Goal: Information Seeking & Learning: Learn about a topic

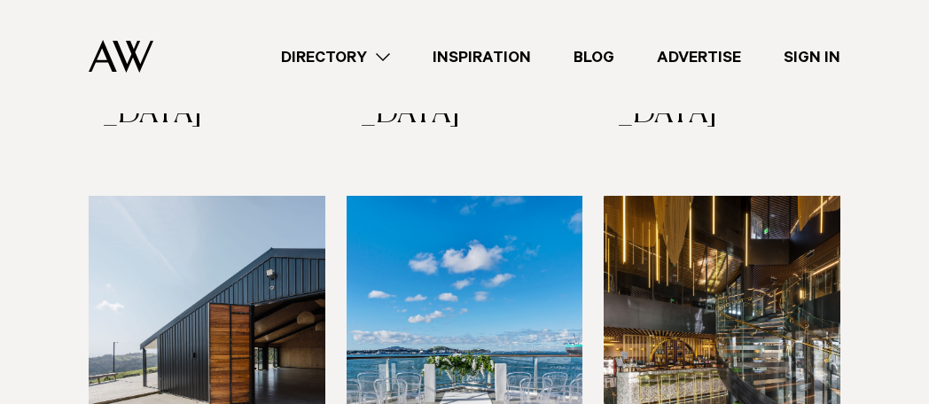
scroll to position [2933, 0]
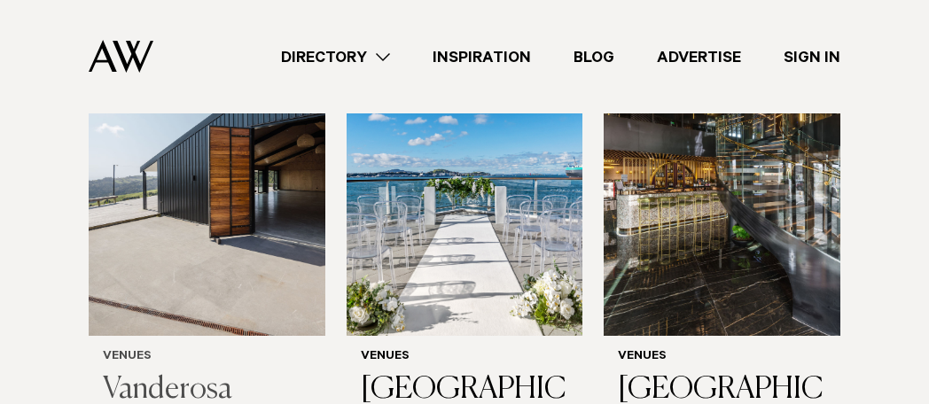
click at [138, 372] on h3 "Vanderosa Farms" at bounding box center [207, 408] width 208 height 73
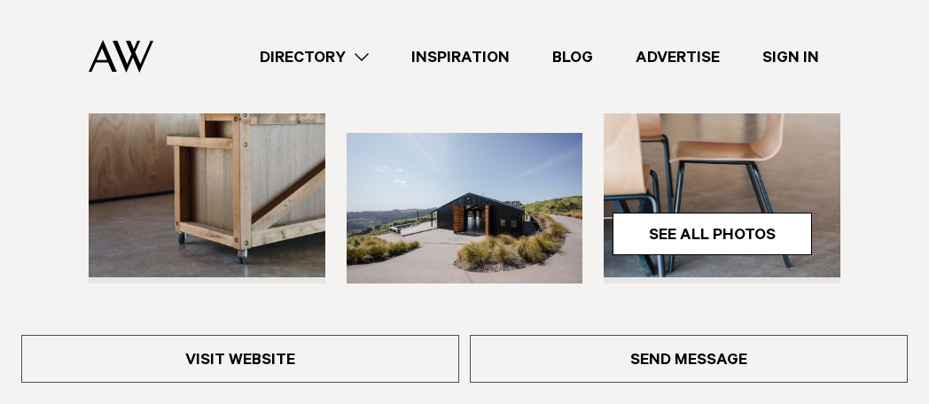
scroll to position [443, 0]
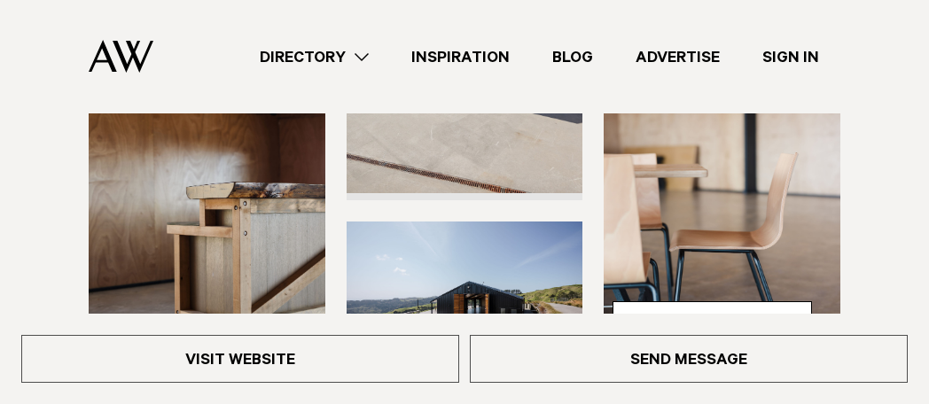
click at [636, 297] on img at bounding box center [722, 207] width 237 height 317
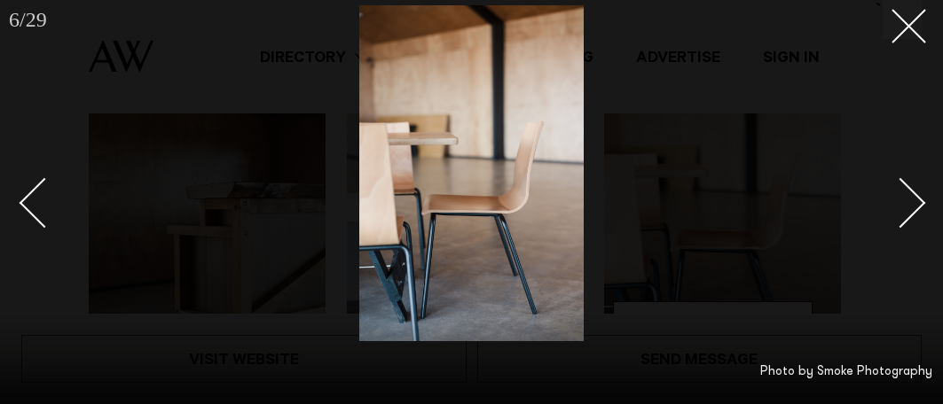
click at [912, 193] on div "Next slide" at bounding box center [900, 203] width 51 height 51
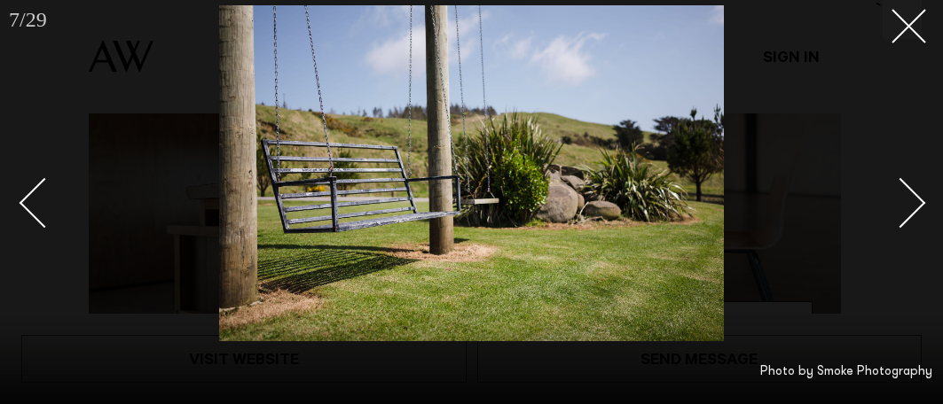
click at [912, 193] on div "Next slide" at bounding box center [900, 203] width 51 height 51
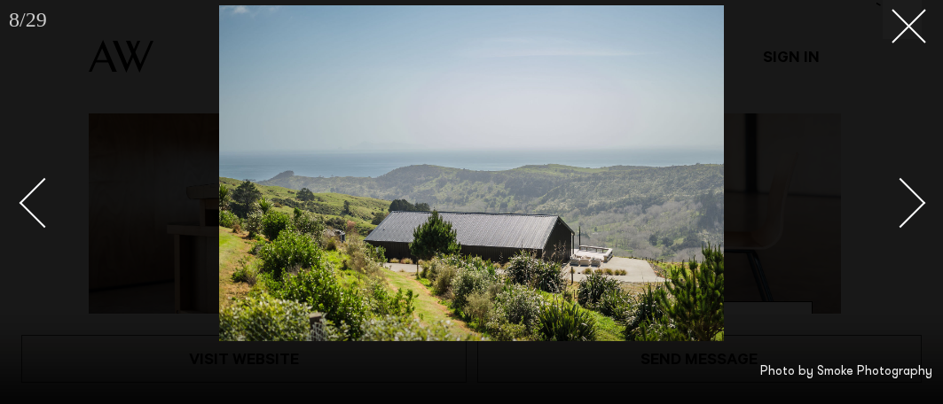
click at [912, 193] on div "Next slide" at bounding box center [900, 203] width 51 height 51
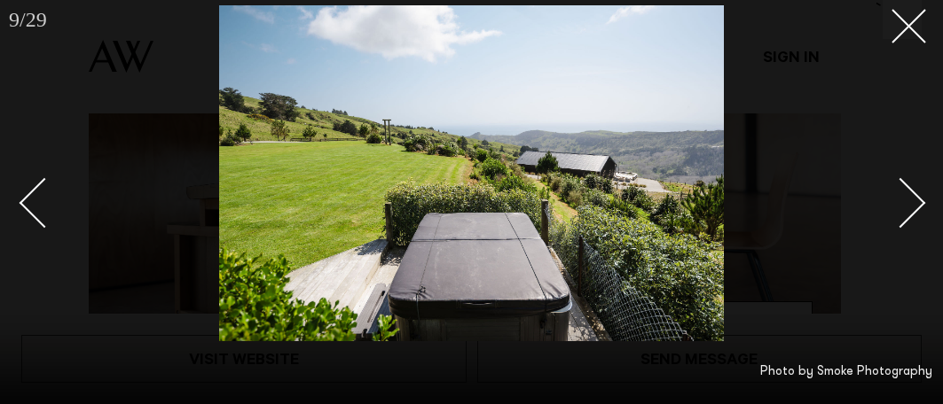
click at [909, 200] on div "Next slide" at bounding box center [900, 203] width 51 height 51
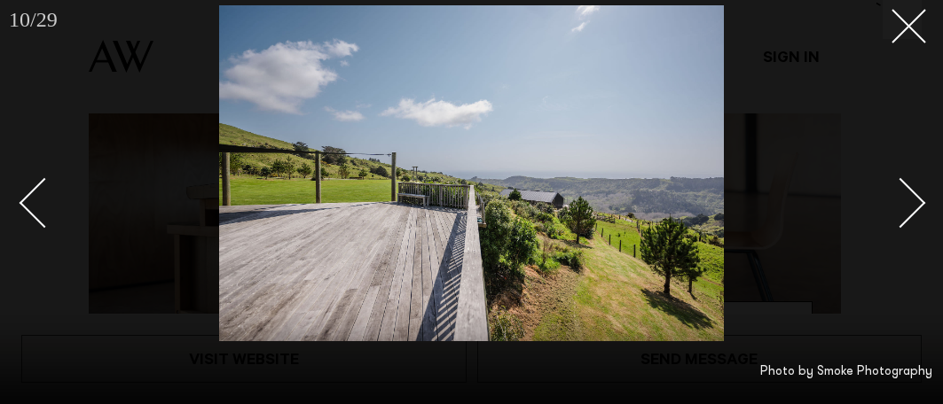
click at [909, 200] on div "Next slide" at bounding box center [900, 203] width 51 height 51
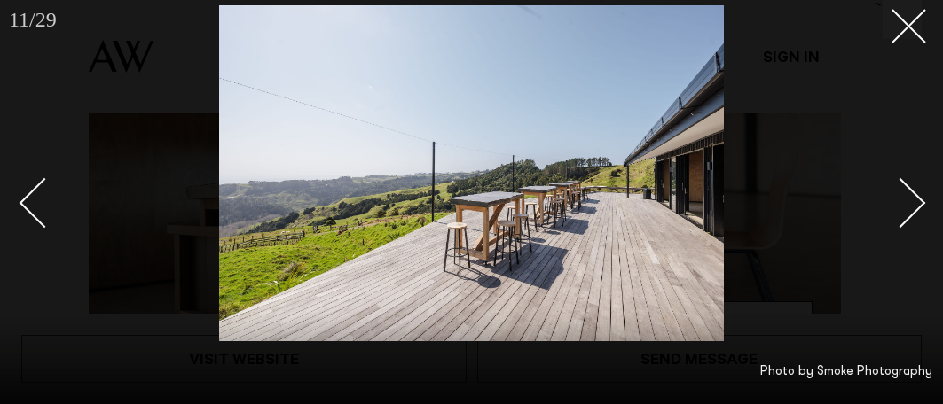
click at [909, 200] on div "Next slide" at bounding box center [900, 203] width 51 height 51
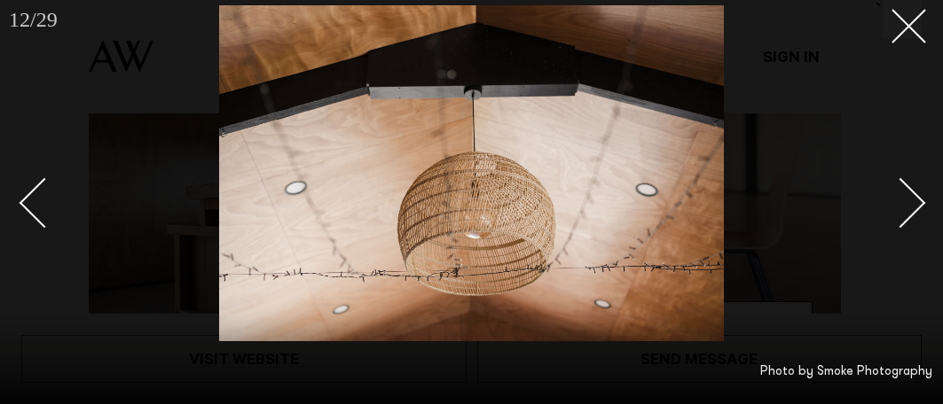
click at [909, 200] on div "Next slide" at bounding box center [900, 203] width 51 height 51
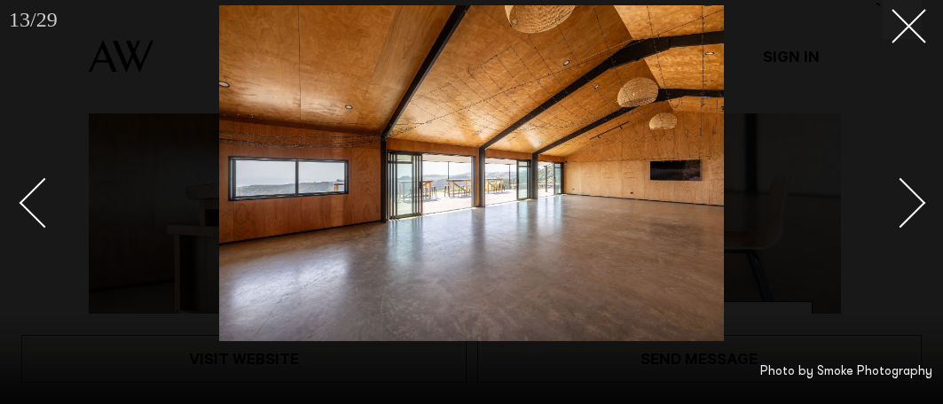
click at [908, 210] on div "Next slide" at bounding box center [900, 203] width 51 height 51
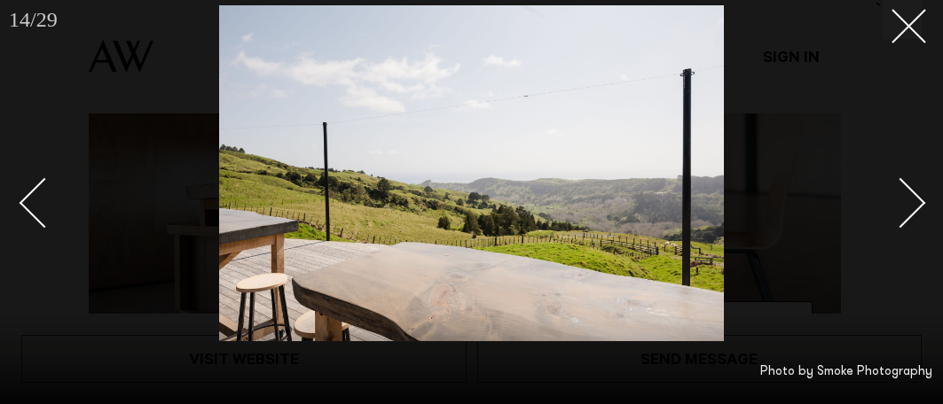
click at [906, 208] on div "Next slide" at bounding box center [900, 203] width 51 height 51
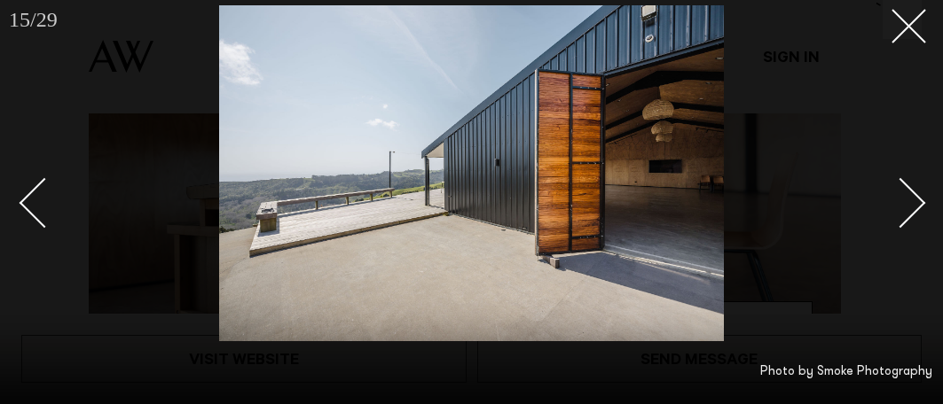
click at [906, 206] on div "Next slide" at bounding box center [900, 203] width 51 height 51
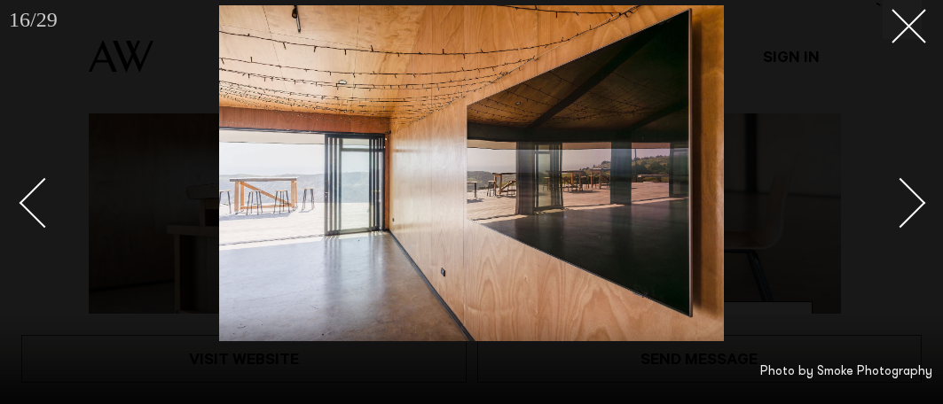
click at [906, 206] on div "Next slide" at bounding box center [900, 203] width 51 height 51
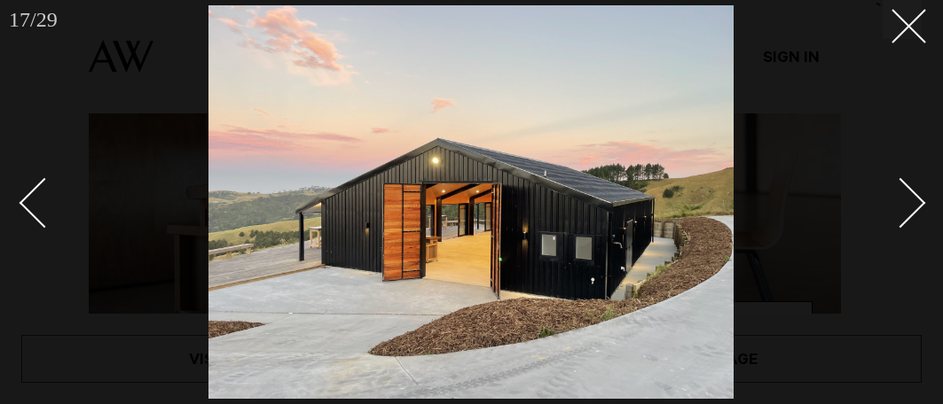
click at [906, 206] on div "Next slide" at bounding box center [900, 203] width 51 height 51
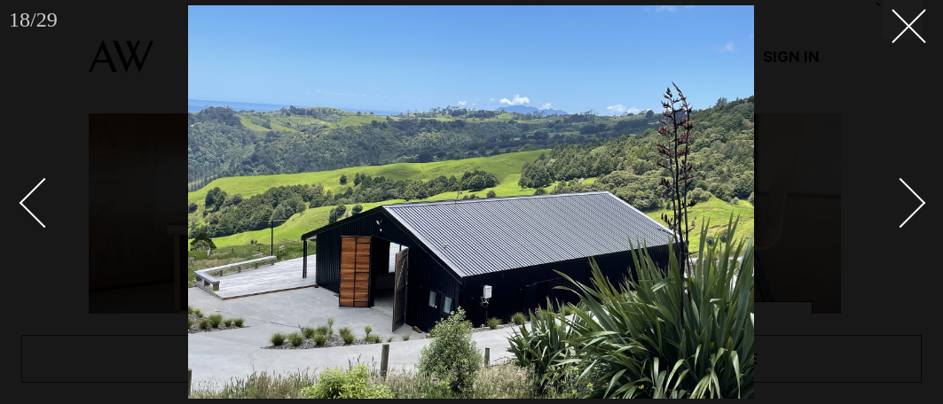
click at [906, 206] on div "Next slide" at bounding box center [900, 203] width 51 height 51
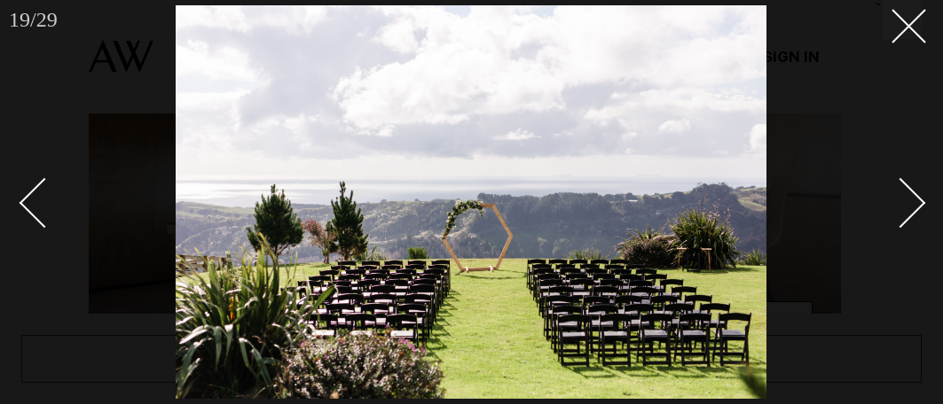
click at [906, 206] on div "Next slide" at bounding box center [900, 203] width 51 height 51
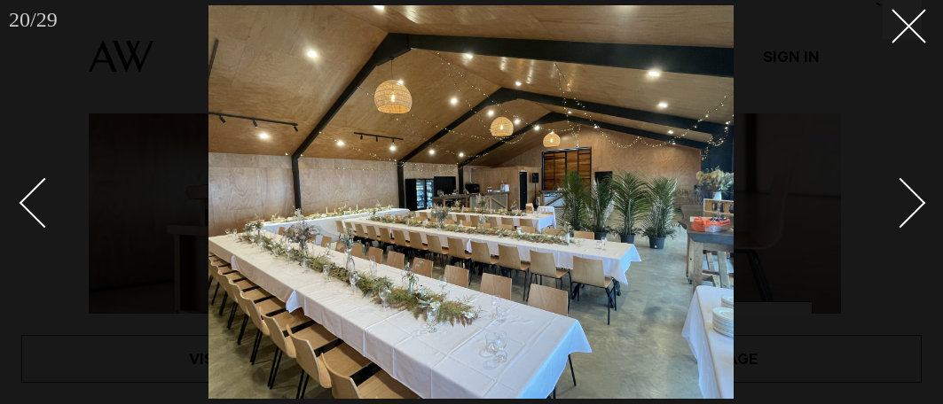
click at [906, 206] on div "Next slide" at bounding box center [900, 203] width 51 height 51
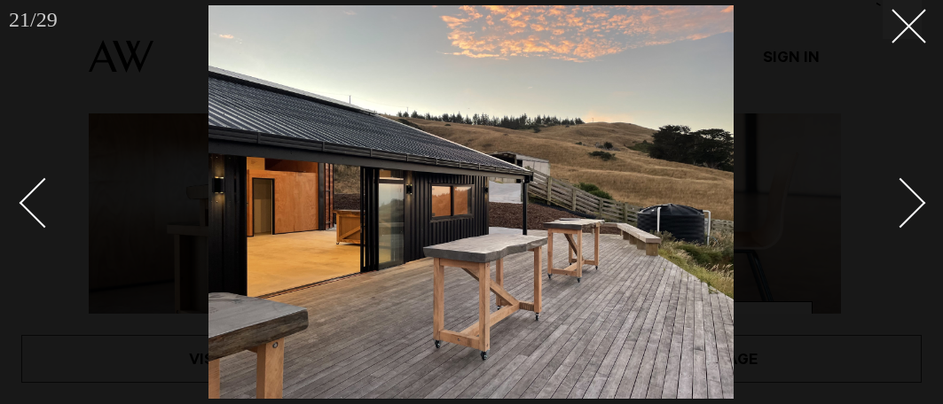
click at [906, 206] on div "Next slide" at bounding box center [900, 203] width 51 height 51
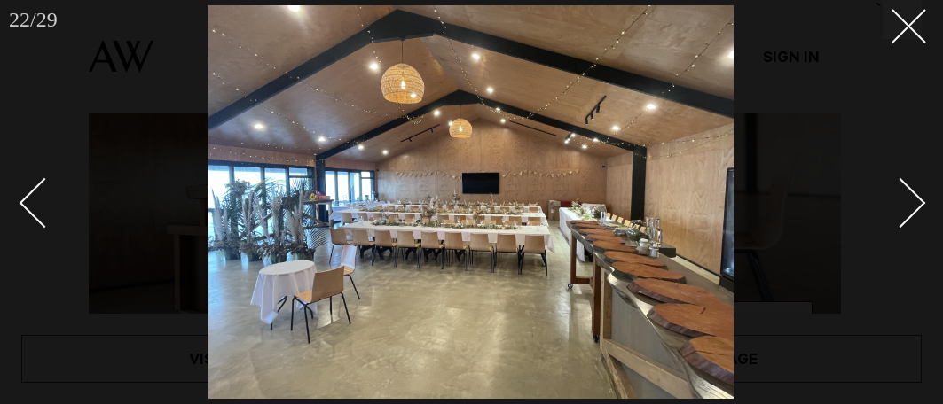
click at [906, 206] on div "Next slide" at bounding box center [900, 203] width 51 height 51
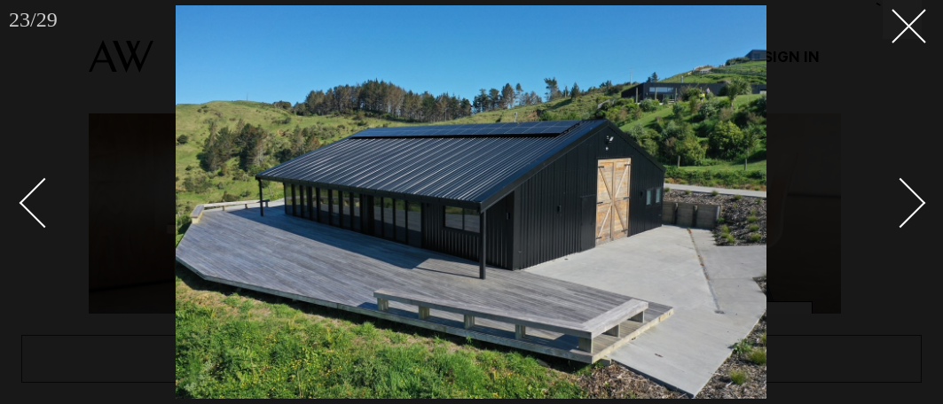
click at [906, 206] on div "Next slide" at bounding box center [900, 203] width 51 height 51
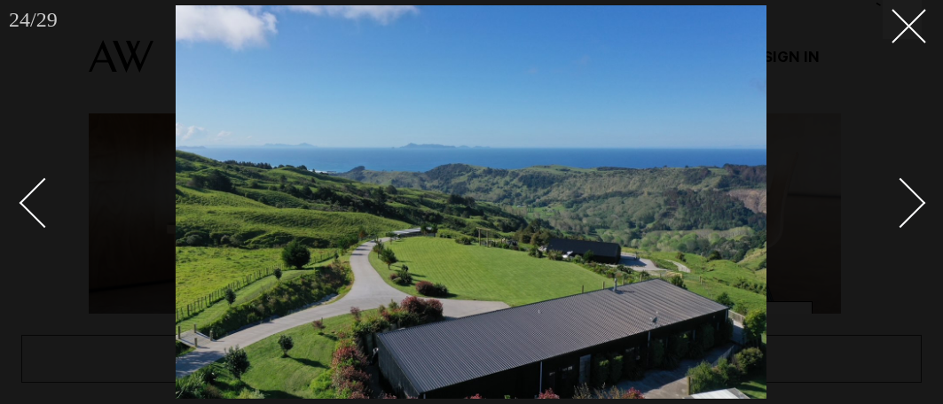
click at [906, 206] on div "Next slide" at bounding box center [900, 203] width 51 height 51
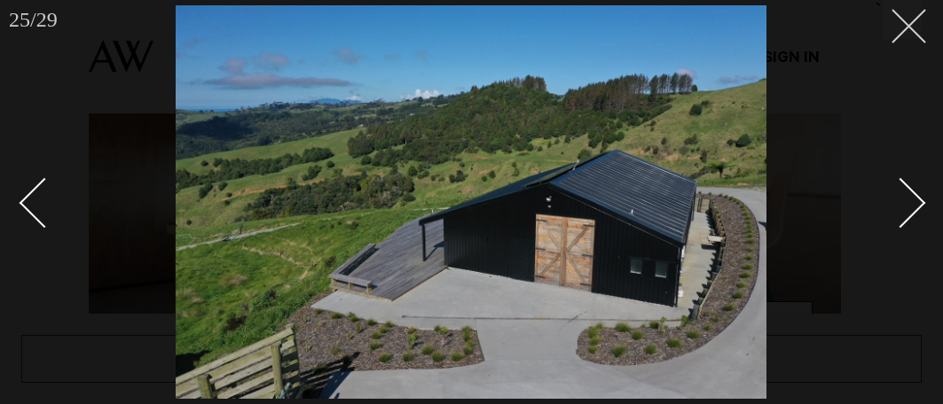
click at [901, 13] on icon at bounding box center [901, 19] width 21 height 21
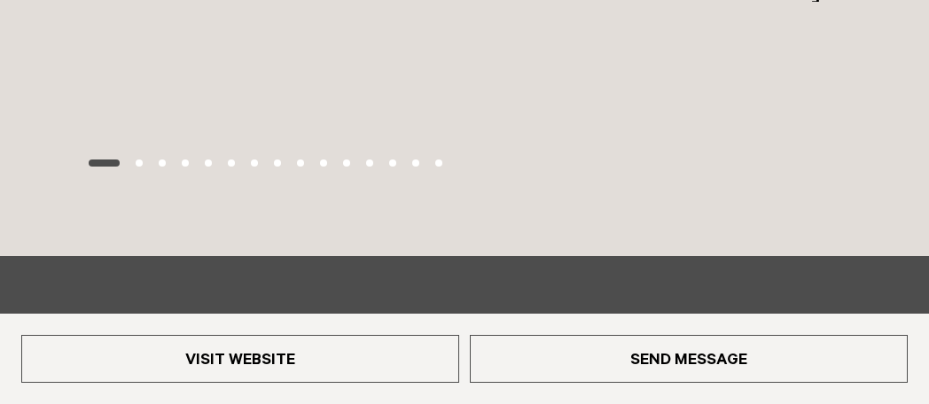
scroll to position [2394, 0]
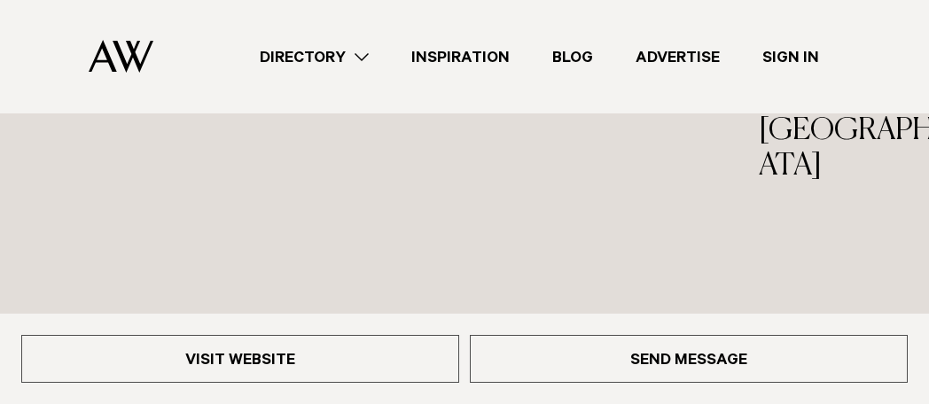
click at [325, 114] on h3 "Space on Crummer" at bounding box center [231, 95] width 257 height 36
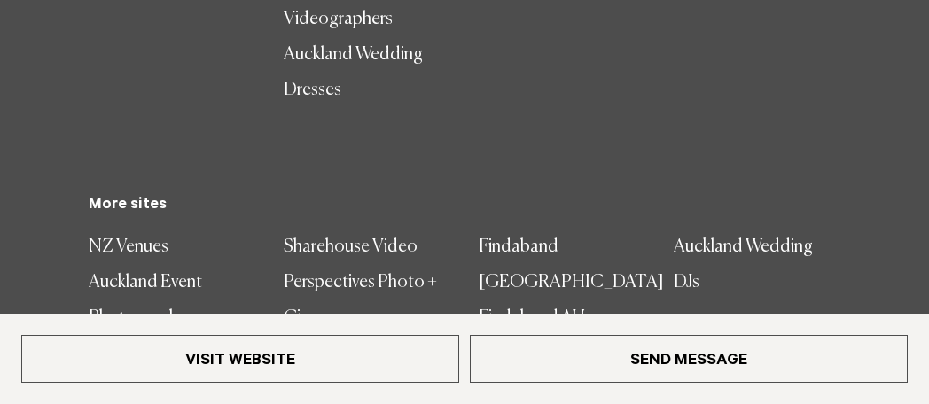
scroll to position [4966, 0]
